Goal: Task Accomplishment & Management: Manage account settings

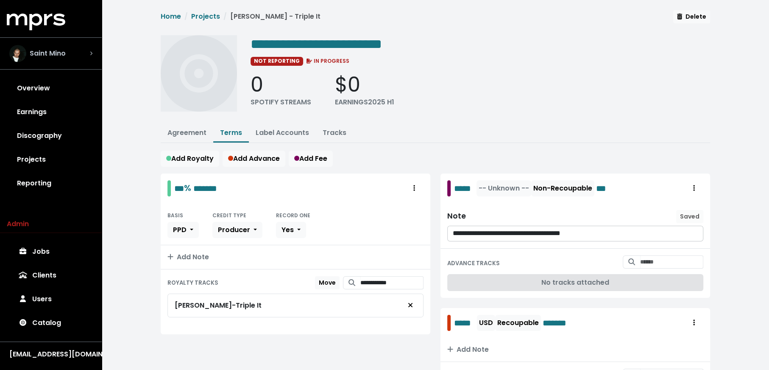
click at [70, 61] on div "Saint Mino" at bounding box center [50, 53] width 83 height 17
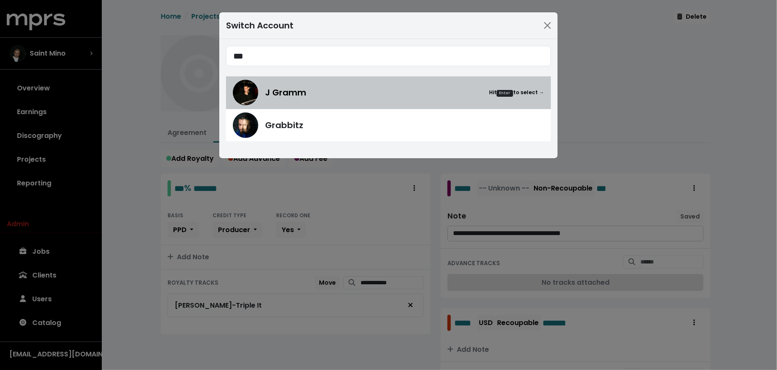
type input "***"
click at [252, 98] on img at bounding box center [245, 92] width 25 height 25
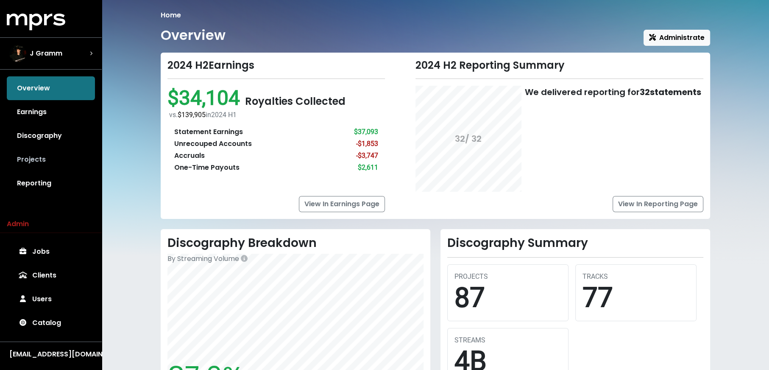
click at [35, 162] on link "Projects" at bounding box center [51, 160] width 88 height 24
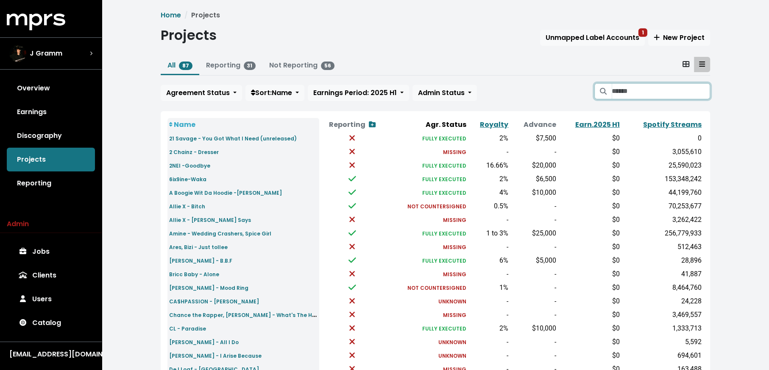
click at [663, 91] on input "Search projects" at bounding box center [661, 91] width 98 height 16
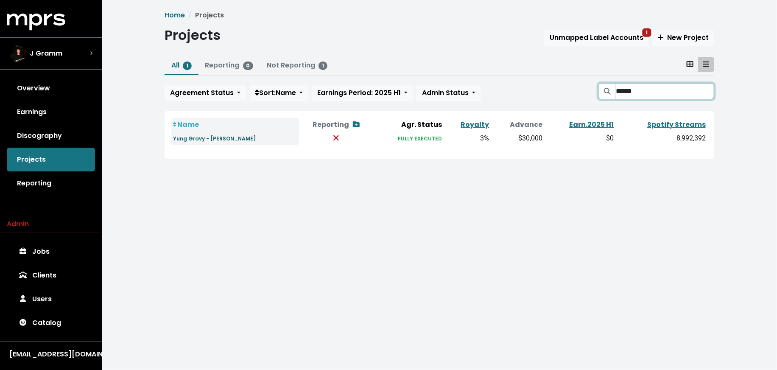
type input "******"
click at [234, 135] on small "Yung Gravy - Martha Stewart" at bounding box center [214, 138] width 83 height 7
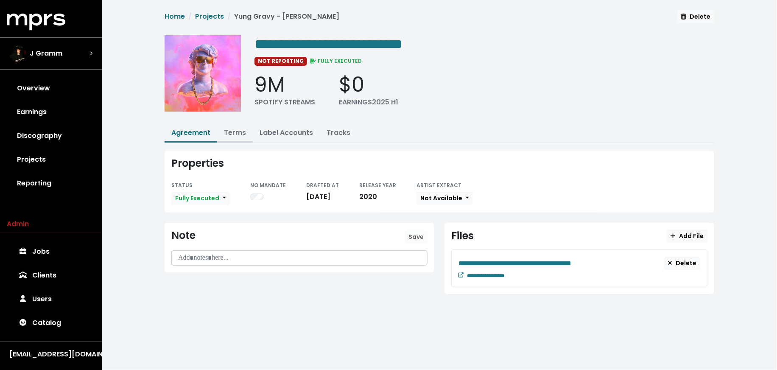
click at [232, 128] on link "Terms" at bounding box center [235, 133] width 22 height 10
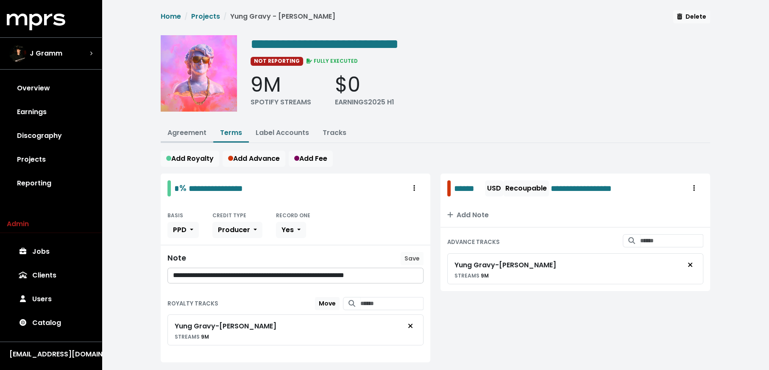
click at [184, 129] on link "Agreement" at bounding box center [186, 133] width 39 height 10
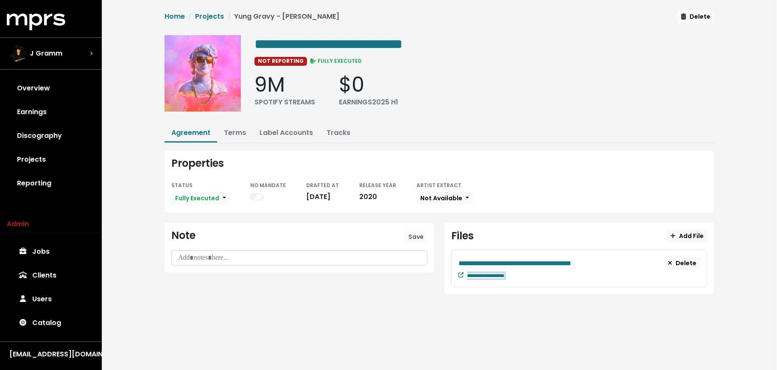
click at [527, 272] on div "**********" at bounding box center [583, 275] width 233 height 10
paste span "Edit value"
click at [439, 318] on html "**********" at bounding box center [388, 159] width 777 height 318
click at [230, 136] on link "Terms" at bounding box center [235, 133] width 22 height 10
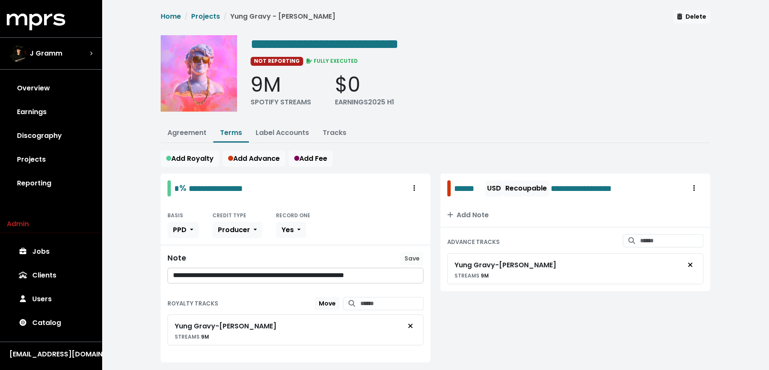
click at [248, 271] on p "**********" at bounding box center [296, 276] width 246 height 10
click at [45, 42] on div "J Gramm" at bounding box center [51, 53] width 97 height 31
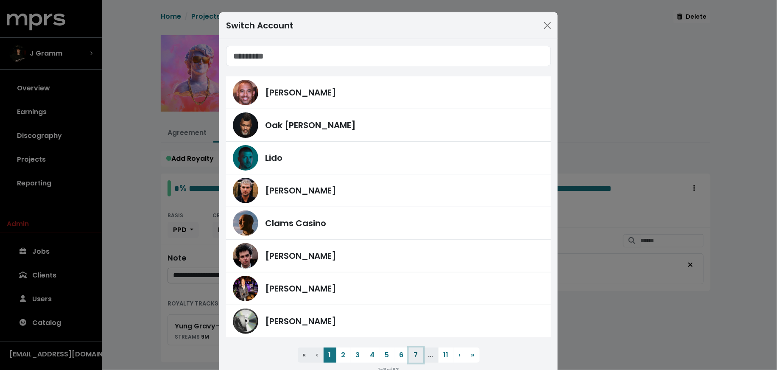
click at [409, 352] on button "7" at bounding box center [416, 354] width 14 height 15
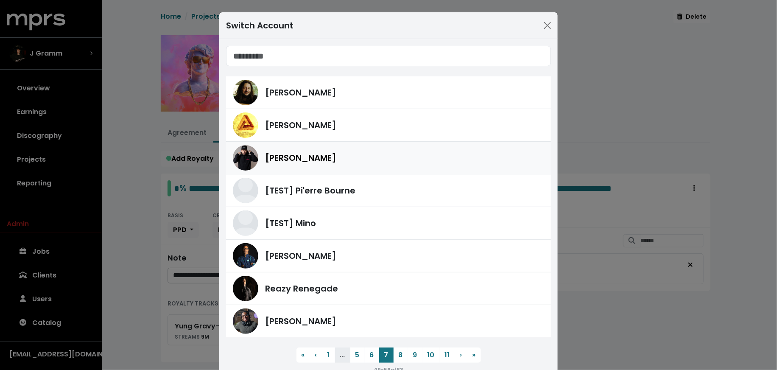
click at [355, 159] on div "Neil Ormandy" at bounding box center [404, 157] width 279 height 13
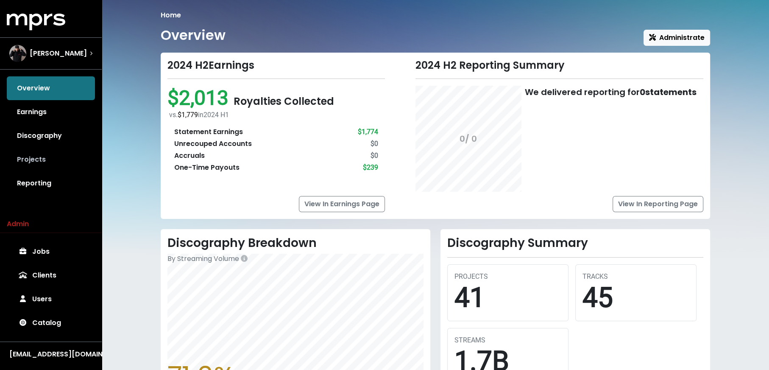
click at [12, 157] on link "Projects" at bounding box center [51, 160] width 88 height 24
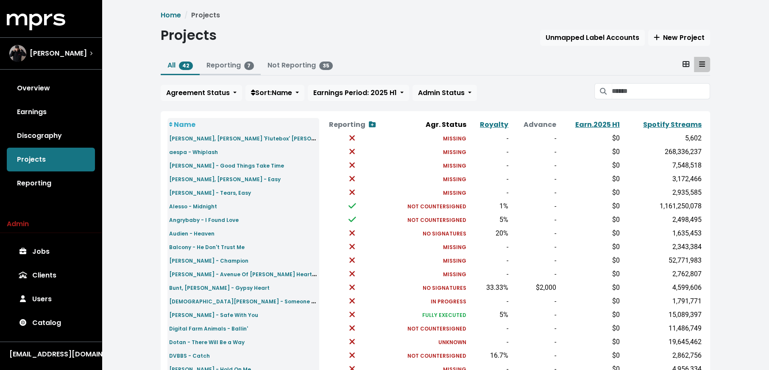
click at [225, 60] on link "Reporting 7" at bounding box center [231, 65] width 48 height 10
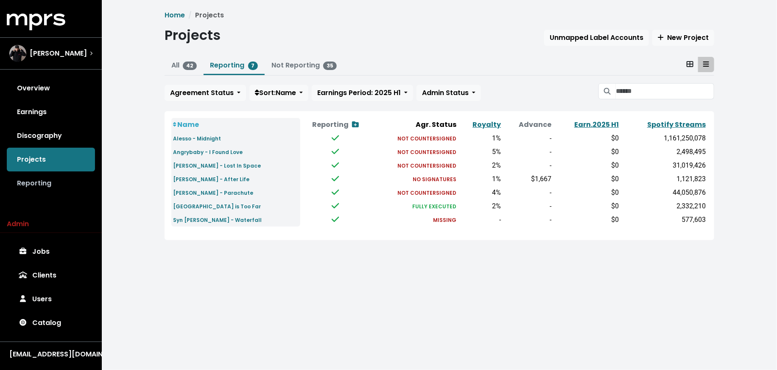
click at [70, 187] on link "Reporting" at bounding box center [51, 183] width 88 height 24
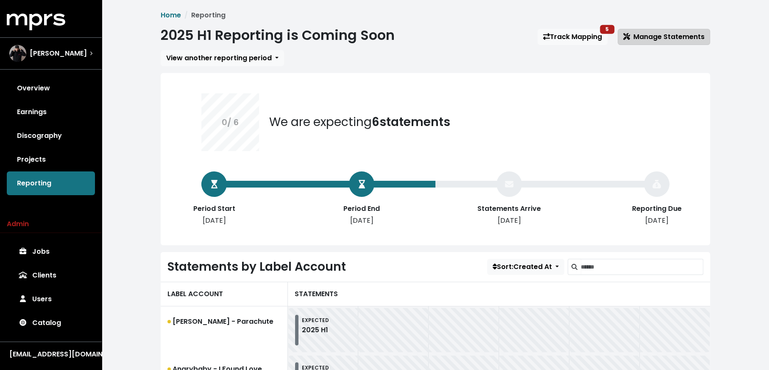
click at [665, 36] on span "Manage Statements" at bounding box center [663, 37] width 81 height 10
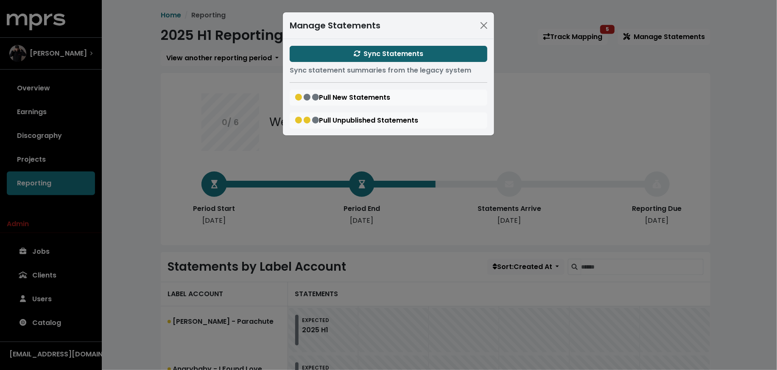
click at [347, 53] on button "Sync Statements" at bounding box center [389, 54] width 198 height 16
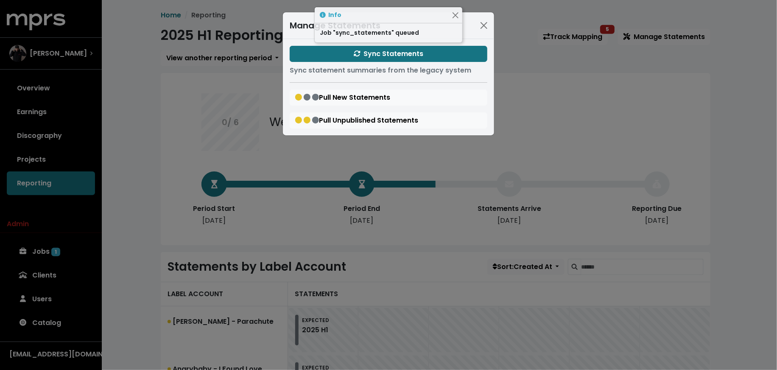
click at [162, 156] on div "Manage Statements Sync Statements Sync statement summaries from the legacy syst…" at bounding box center [388, 185] width 777 height 370
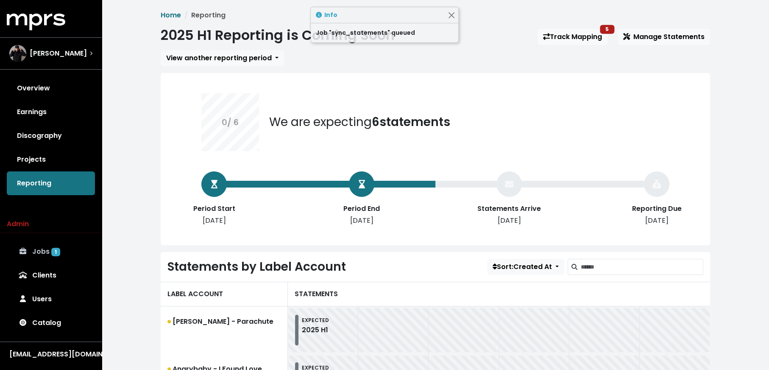
click at [48, 254] on link "Jobs 1" at bounding box center [51, 252] width 88 height 24
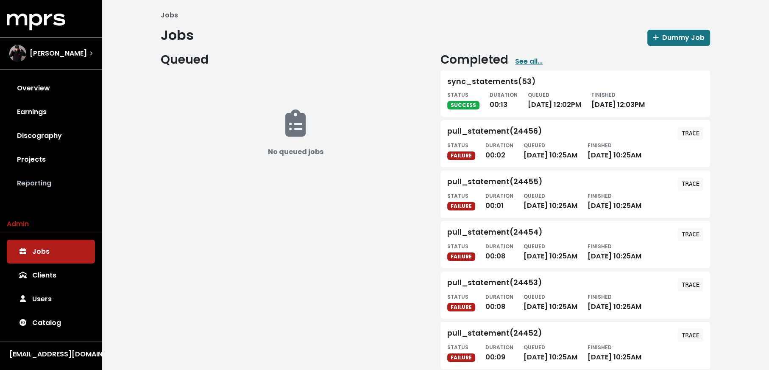
click at [63, 189] on link "Reporting" at bounding box center [51, 183] width 88 height 24
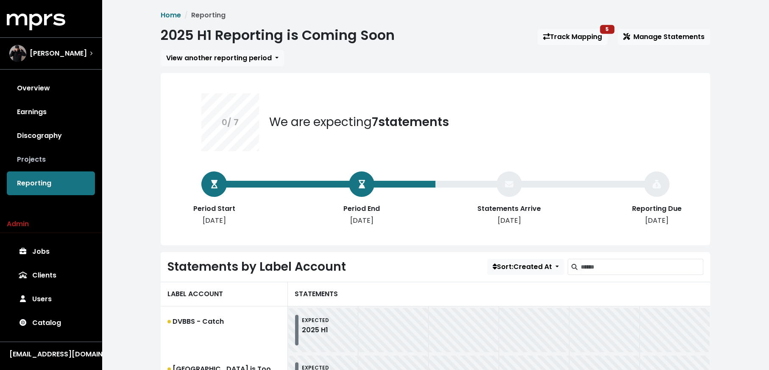
click at [44, 158] on link "Projects" at bounding box center [51, 160] width 88 height 24
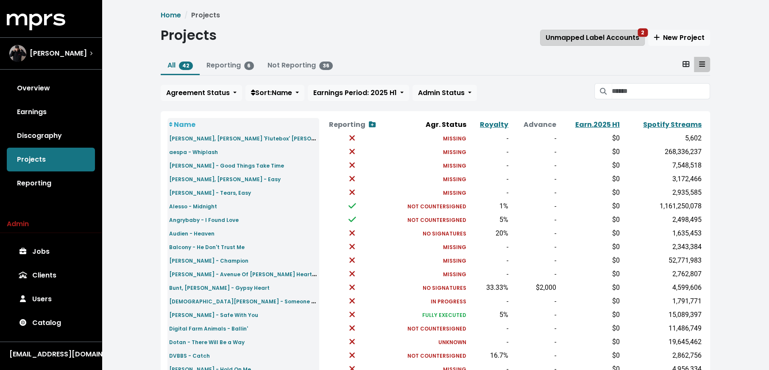
click at [592, 38] on span "Unmapped Label Accounts 2" at bounding box center [593, 38] width 94 height 10
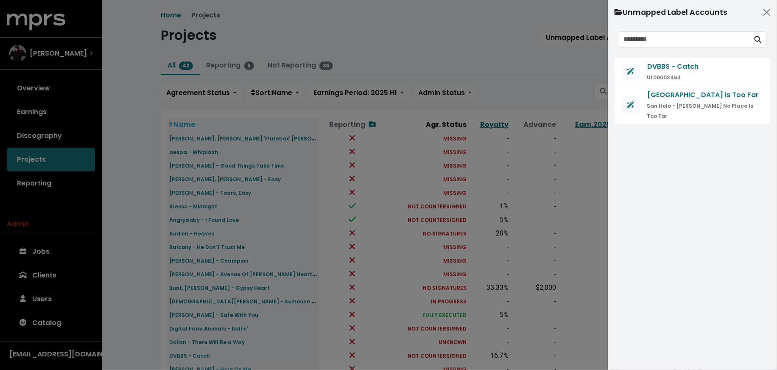
click at [467, 57] on div at bounding box center [388, 185] width 777 height 370
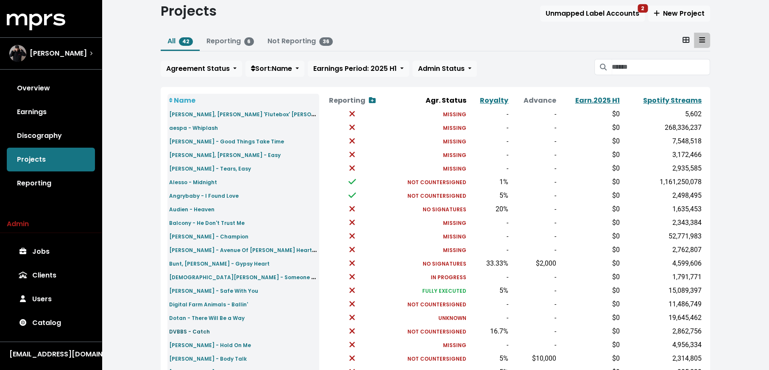
scroll to position [27, 0]
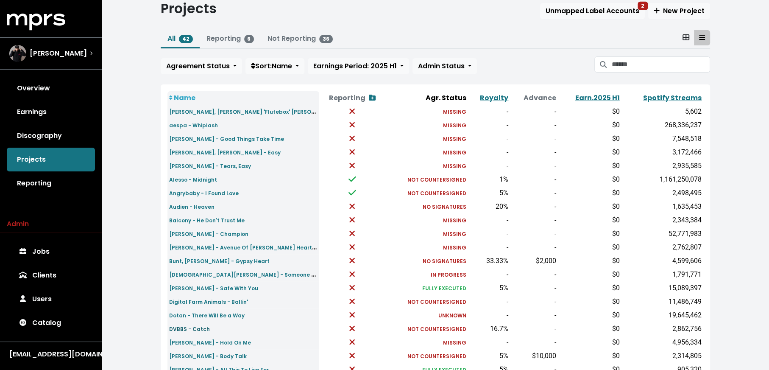
click at [197, 325] on small "DVBBS - Catch" at bounding box center [189, 328] width 41 height 7
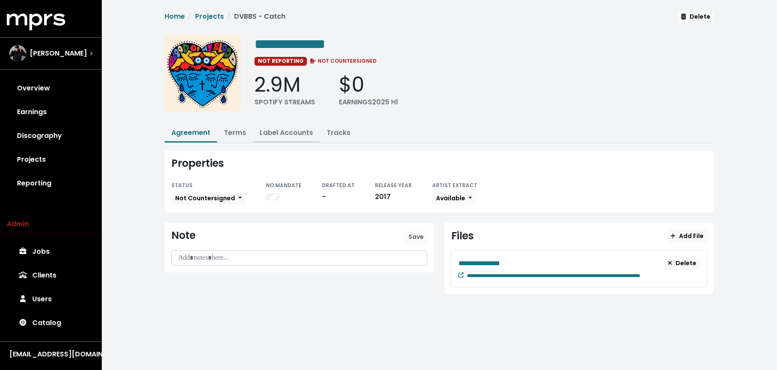
click at [282, 134] on link "Label Accounts" at bounding box center [286, 133] width 53 height 10
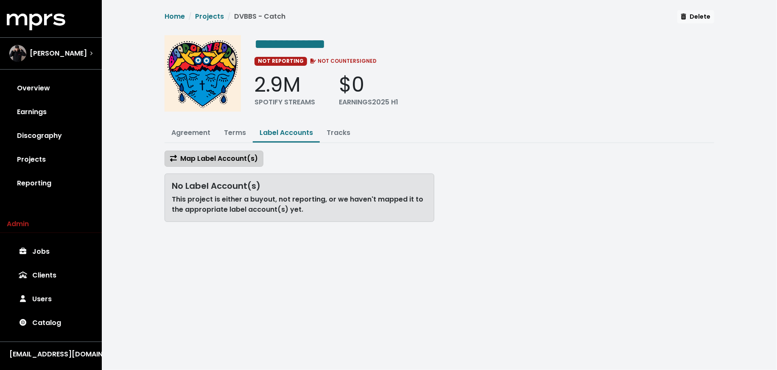
click at [219, 156] on span "Map Label Account(s)" at bounding box center [214, 158] width 88 height 10
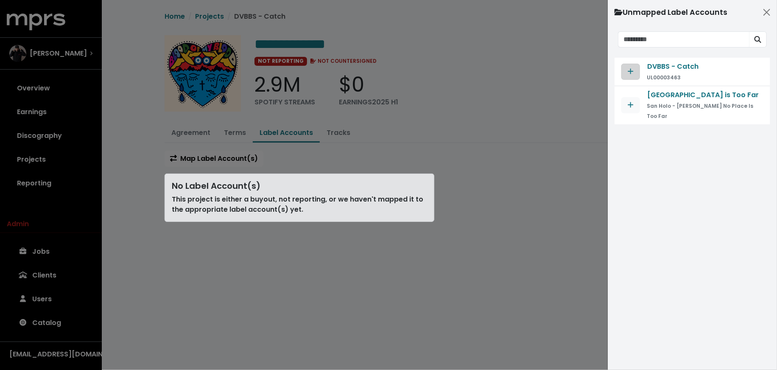
click at [636, 66] on button "Map contract to selected agreement" at bounding box center [630, 72] width 19 height 16
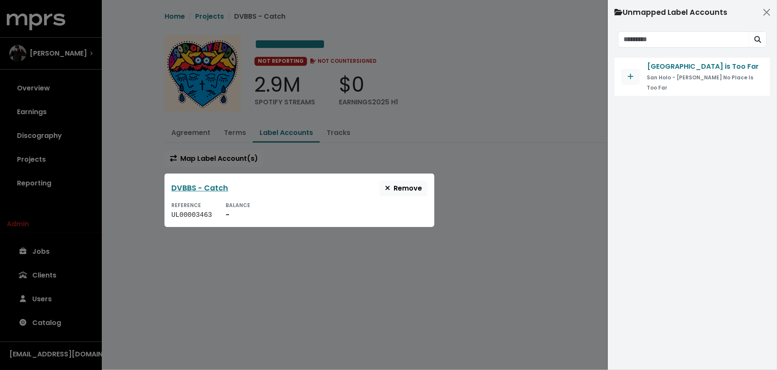
click at [155, 130] on div at bounding box center [388, 185] width 777 height 370
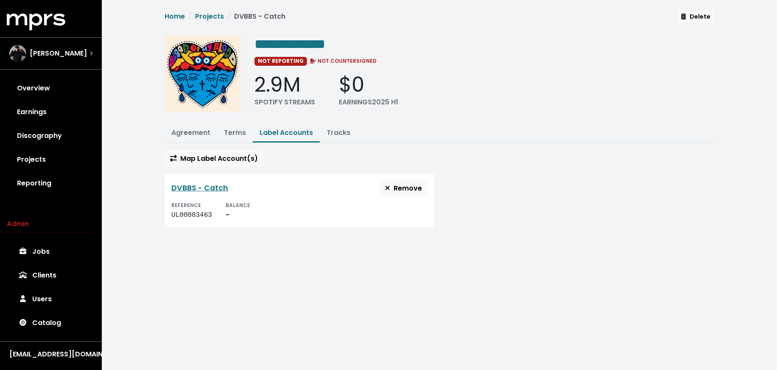
click at [195, 131] on div at bounding box center [388, 185] width 777 height 370
click at [187, 131] on link "Agreement" at bounding box center [190, 133] width 39 height 10
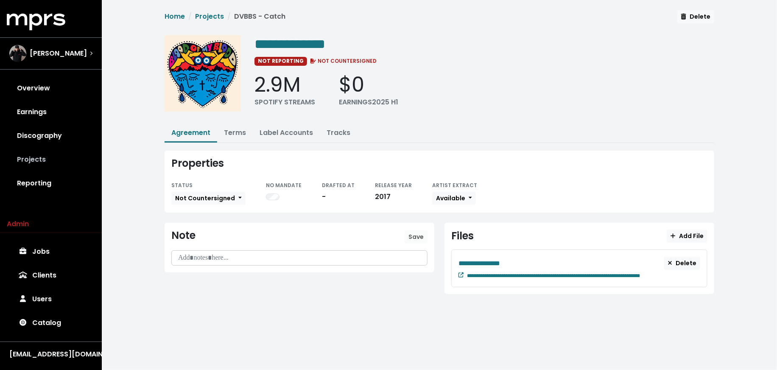
click at [29, 160] on link "Projects" at bounding box center [51, 160] width 88 height 24
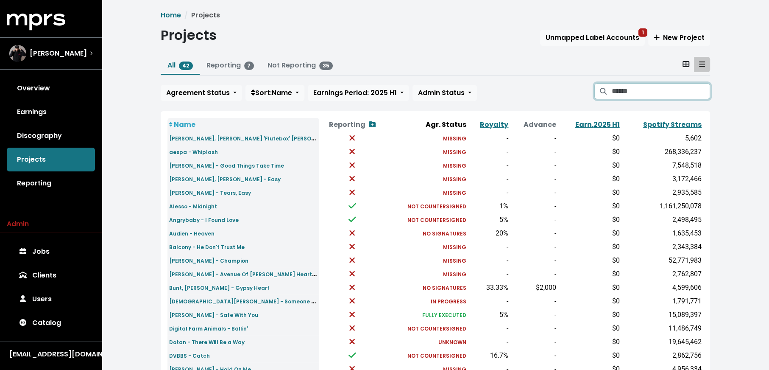
click at [684, 90] on input "Search projects" at bounding box center [661, 91] width 98 height 16
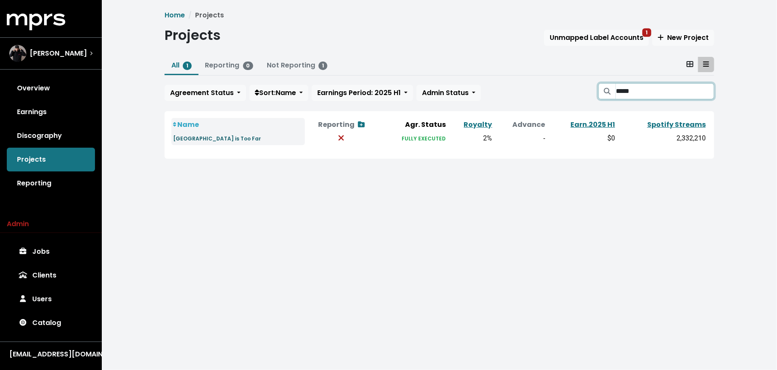
type input "*****"
click at [230, 139] on small "San Holo - No Place is Too Far" at bounding box center [217, 138] width 88 height 7
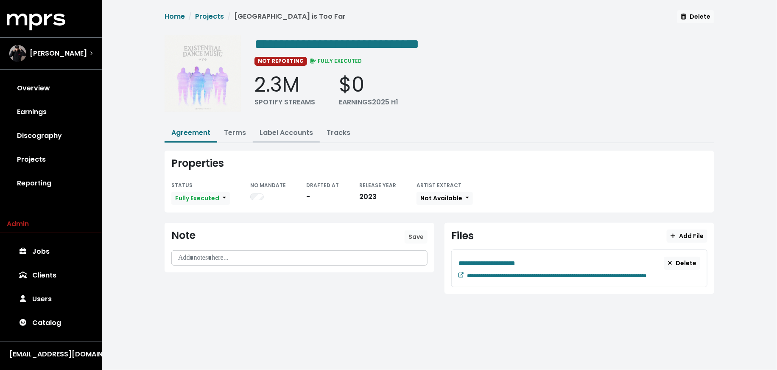
click at [268, 131] on link "Label Accounts" at bounding box center [286, 133] width 53 height 10
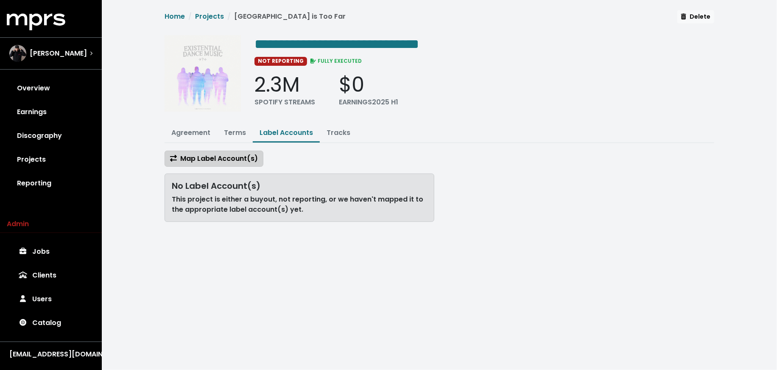
click at [237, 158] on span "Map Label Account(s)" at bounding box center [214, 158] width 88 height 10
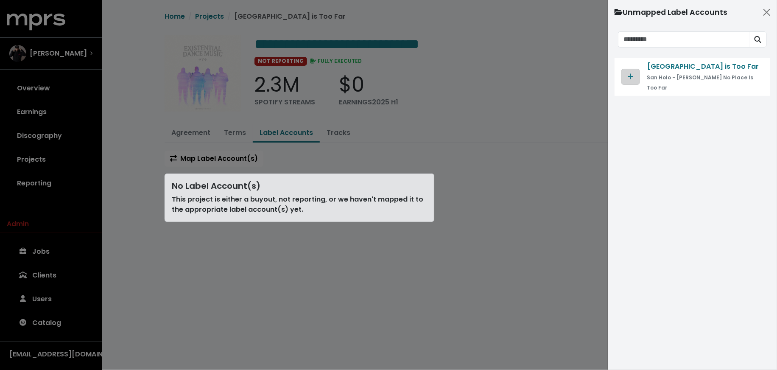
click at [622, 72] on button "Map contract to selected agreement" at bounding box center [630, 77] width 19 height 16
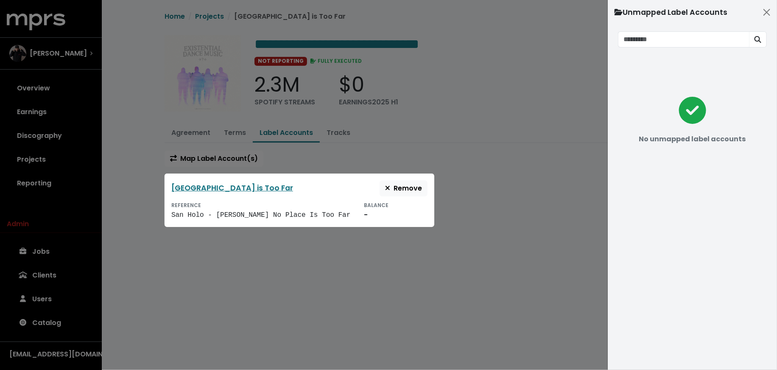
click at [528, 186] on div at bounding box center [388, 185] width 777 height 370
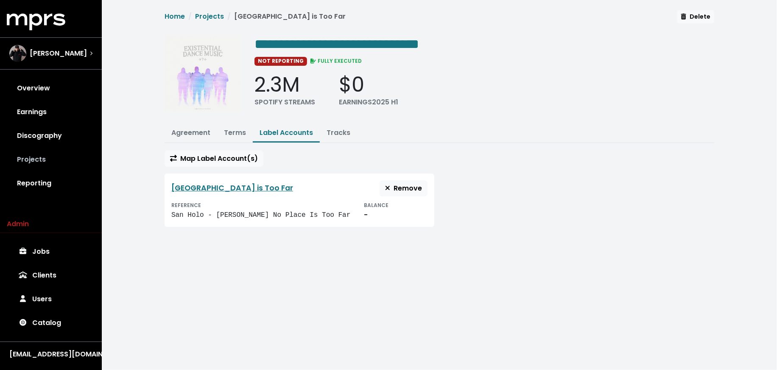
click at [65, 165] on link "Projects" at bounding box center [51, 160] width 88 height 24
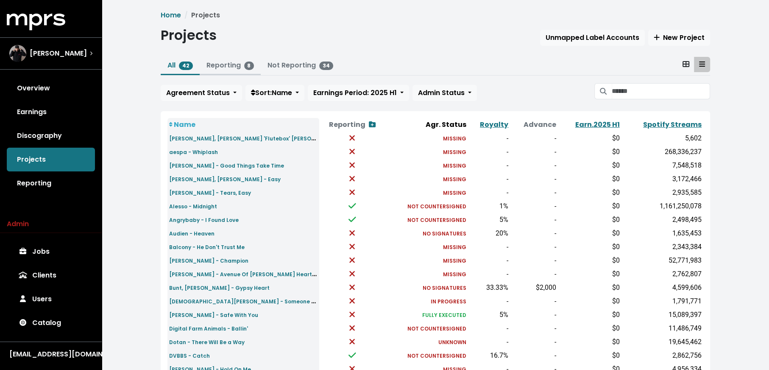
click at [236, 68] on link "Reporting 8" at bounding box center [231, 65] width 48 height 10
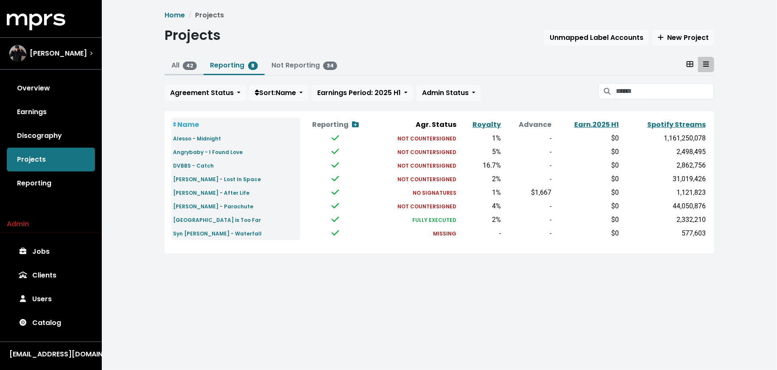
click at [176, 68] on link "All 42" at bounding box center [183, 65] width 25 height 10
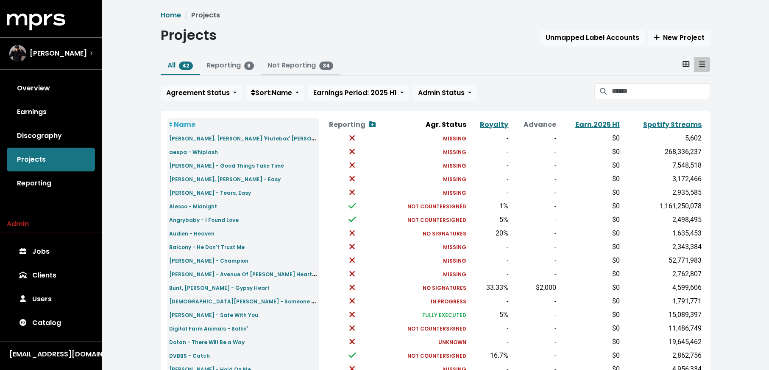
click at [290, 66] on link "Not Reporting 34" at bounding box center [301, 65] width 66 height 10
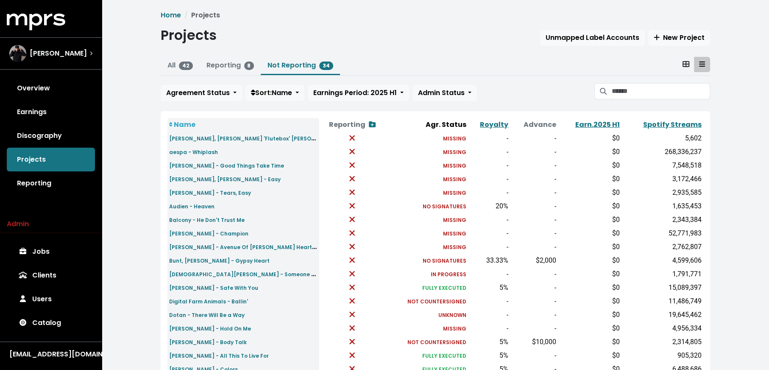
click at [656, 129] on th "Spotify Streams" at bounding box center [663, 125] width 82 height 14
click at [659, 125] on link "Spotify Streams" at bounding box center [672, 125] width 59 height 10
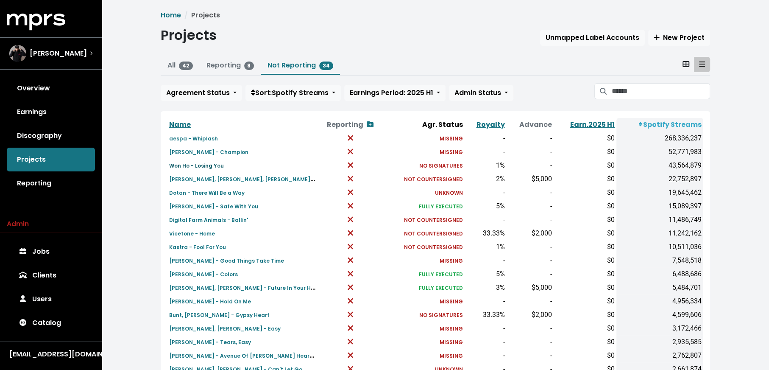
click at [215, 165] on small "Won Ho - Losing You" at bounding box center [196, 165] width 55 height 7
click at [310, 179] on small "Jonas Blue, Nicky Romero, Nico Santos - All You Need is Love" at bounding box center [269, 179] width 200 height 10
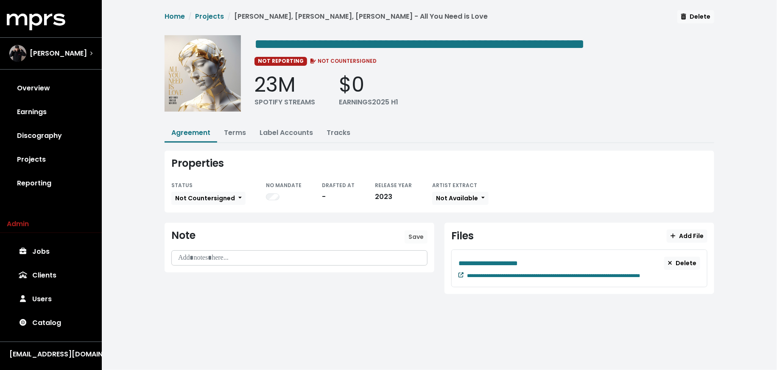
click at [459, 274] on icon at bounding box center [460, 274] width 5 height 5
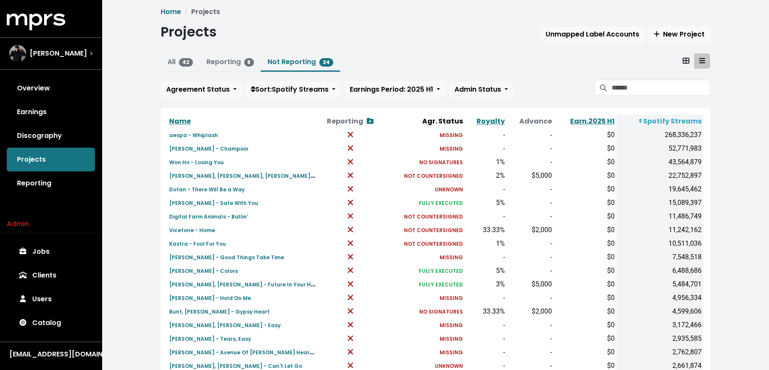
scroll to position [4, 0]
click at [187, 198] on small "Delaney Jane - Safe With You" at bounding box center [213, 201] width 89 height 7
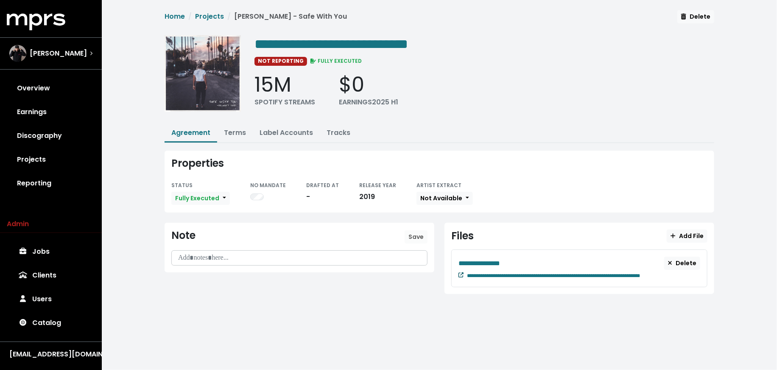
click at [460, 273] on icon at bounding box center [460, 274] width 5 height 5
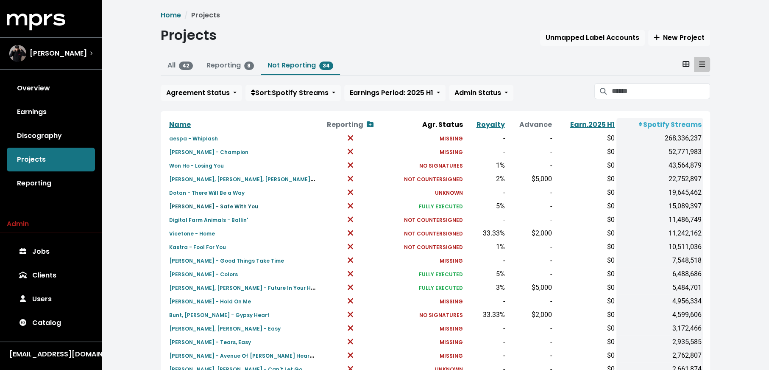
click at [220, 201] on link "Delaney Jane - Safe With You" at bounding box center [213, 206] width 89 height 10
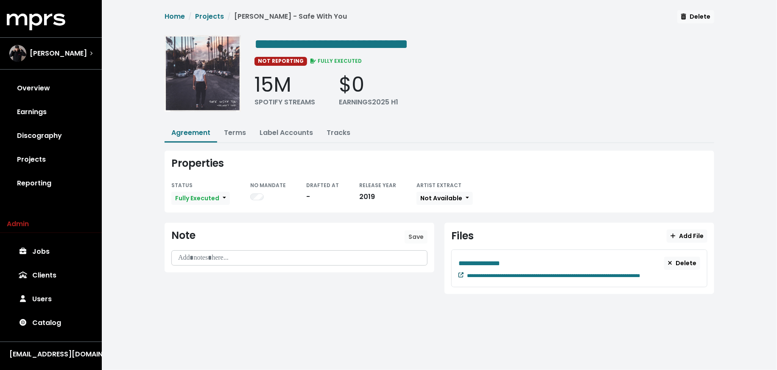
click at [460, 272] on icon at bounding box center [460, 274] width 5 height 5
